Goal: Check status: Check status

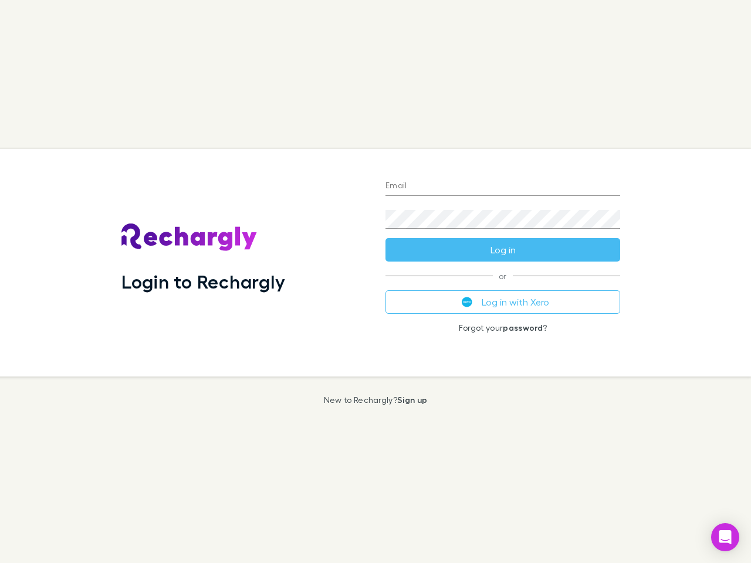
click at [375, 281] on div "Login to Rechargly" at bounding box center [244, 263] width 264 height 228
click at [503, 186] on input "Email" at bounding box center [502, 186] width 235 height 19
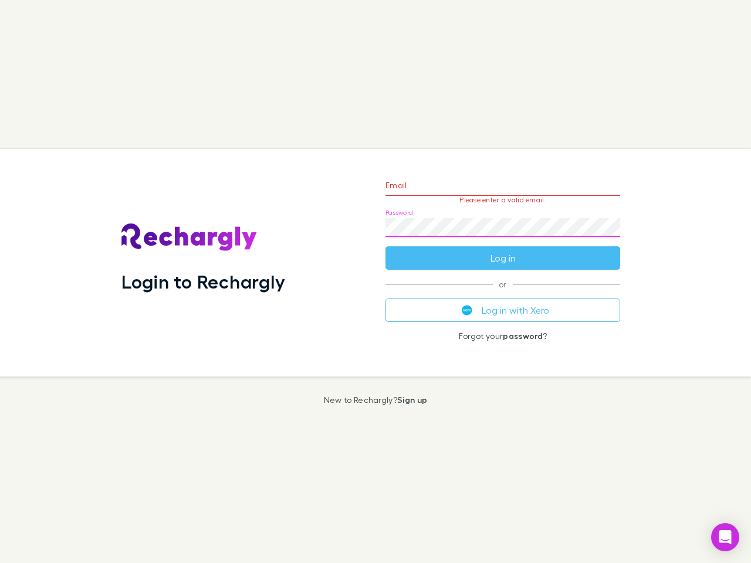
click at [503, 250] on form "Email Please enter a valid email. Password Log in" at bounding box center [502, 219] width 235 height 102
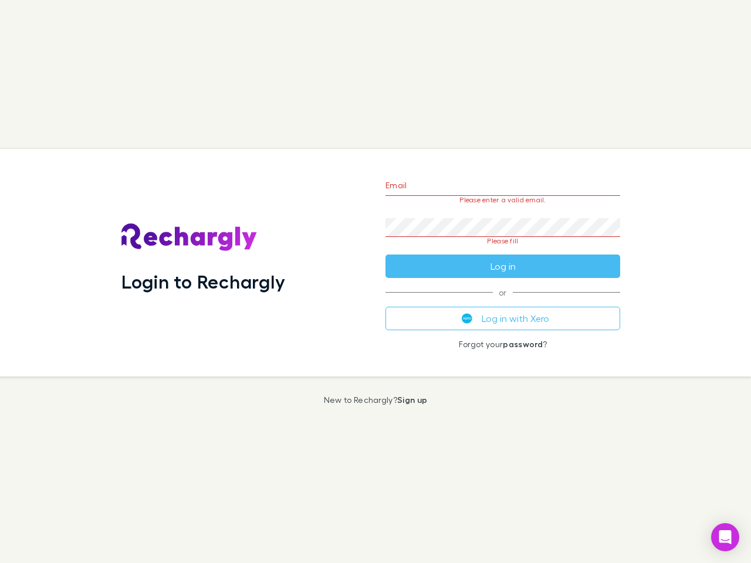
click at [503, 302] on div "Email Please enter a valid email. Password Please fill Log in or Log in with Xe…" at bounding box center [502, 263] width 253 height 228
click at [725, 537] on icon "Open Intercom Messenger" at bounding box center [725, 537] width 12 height 14
